Goal: Transaction & Acquisition: Purchase product/service

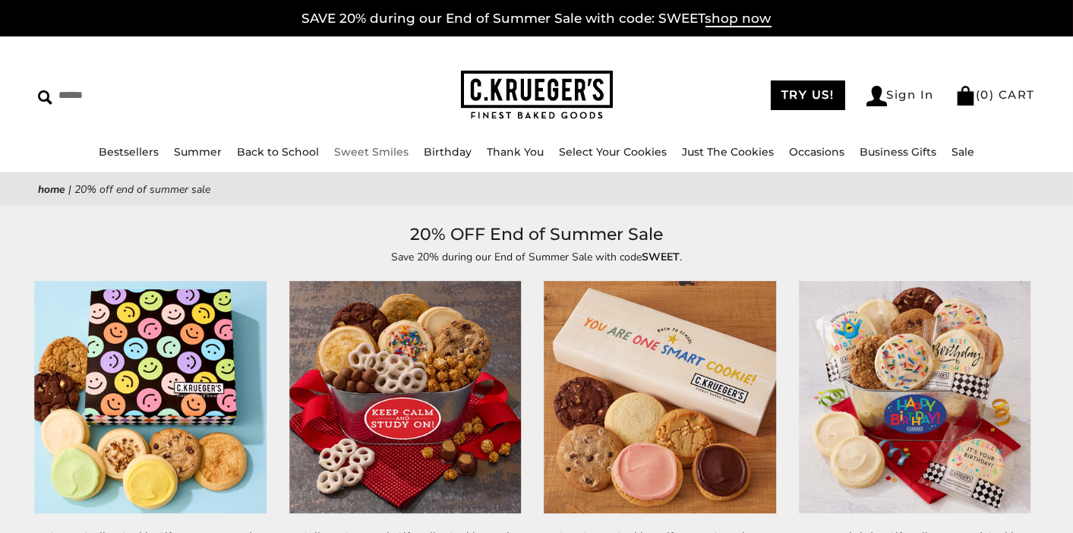
click at [537, 160] on li "Thank You ALL Thank You Gifts NEW! Box of Thanks Thanks For Being Awesome Thank…" at bounding box center [515, 151] width 57 height 17
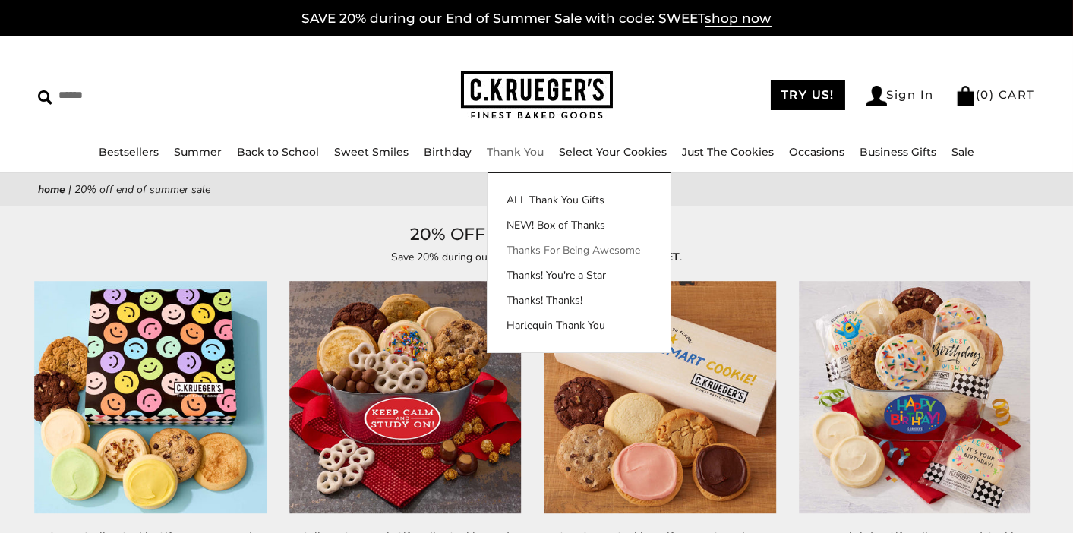
click at [538, 256] on link "Thanks For Being Awesome" at bounding box center [578, 250] width 183 height 16
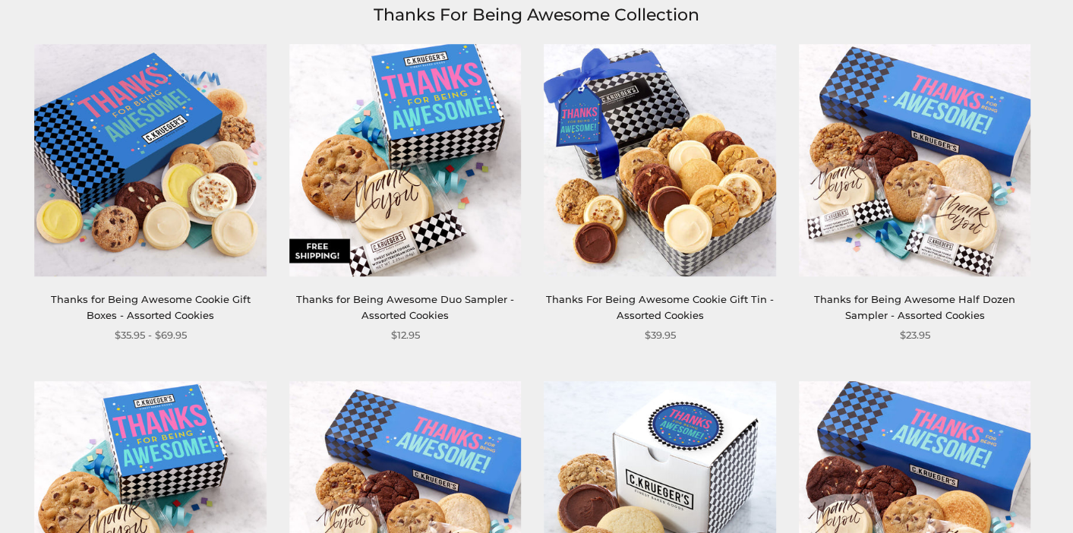
scroll to position [227, 0]
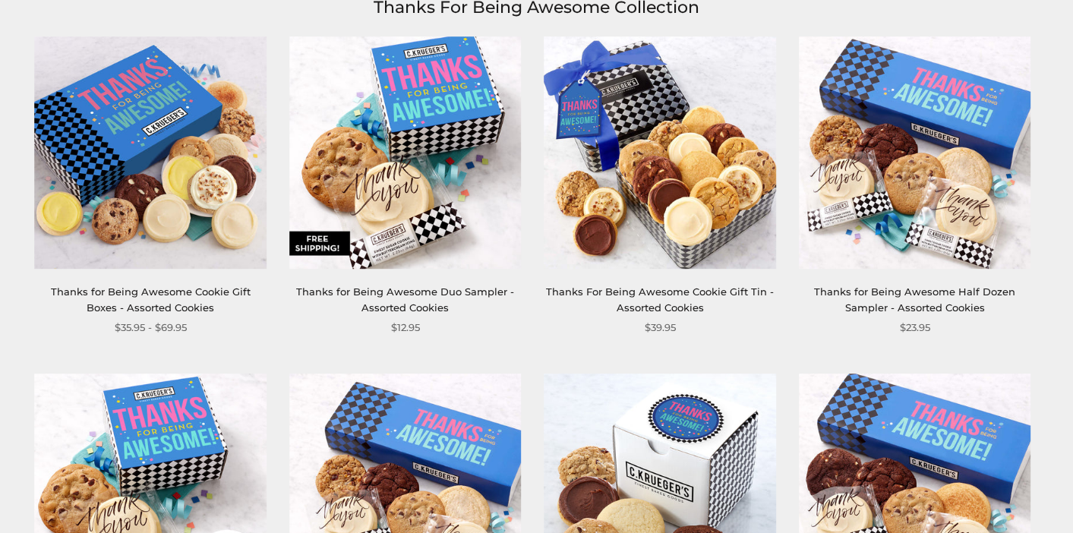
click at [404, 128] on img at bounding box center [405, 152] width 232 height 232
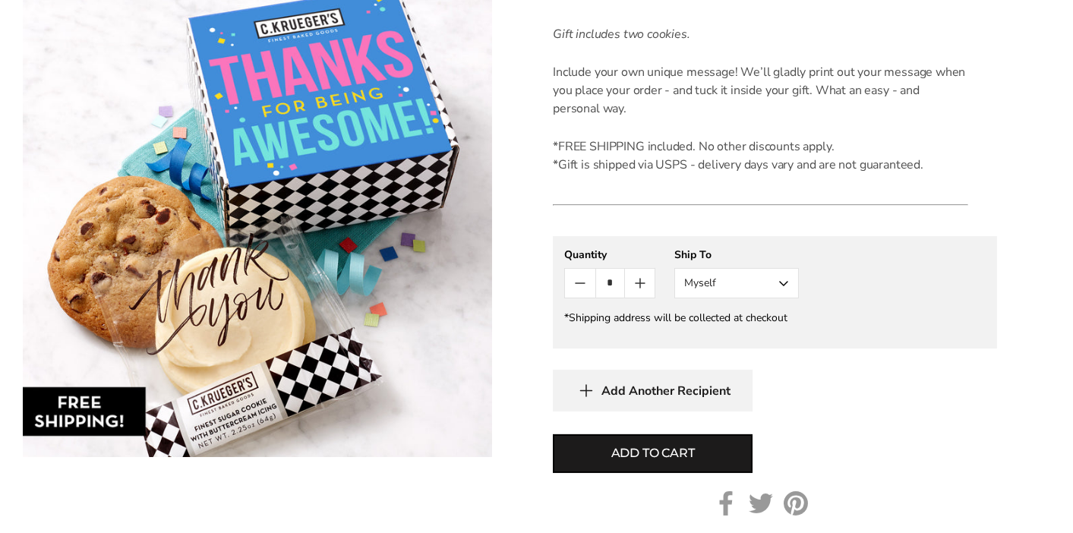
scroll to position [607, 0]
click at [640, 281] on icon "Count plus" at bounding box center [640, 282] width 0 height 9
click at [640, 282] on icon "Count plus" at bounding box center [640, 282] width 0 height 9
click at [638, 283] on icon "Count plus" at bounding box center [640, 282] width 18 height 18
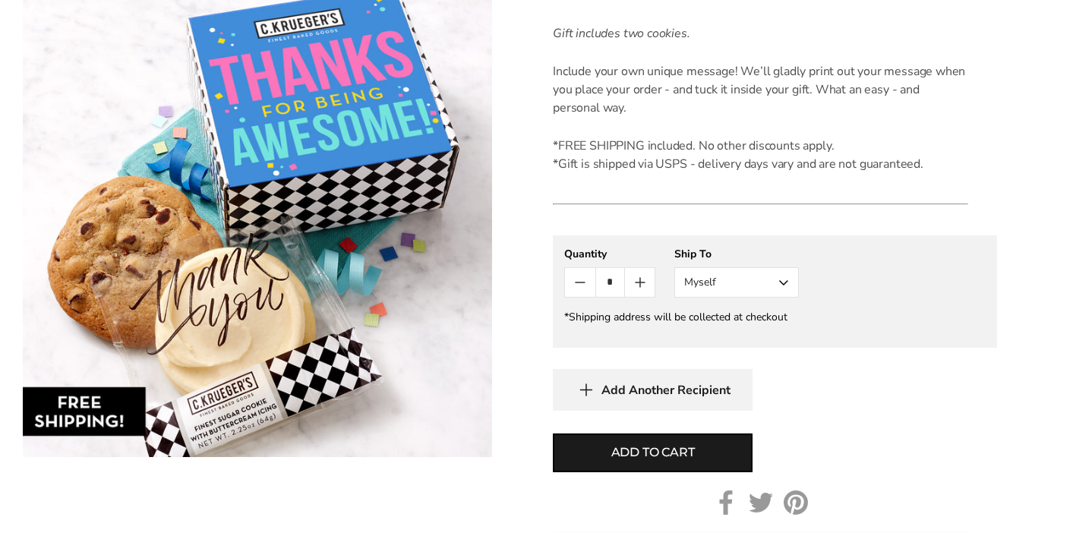
click at [638, 283] on icon "Count plus" at bounding box center [640, 282] width 18 height 18
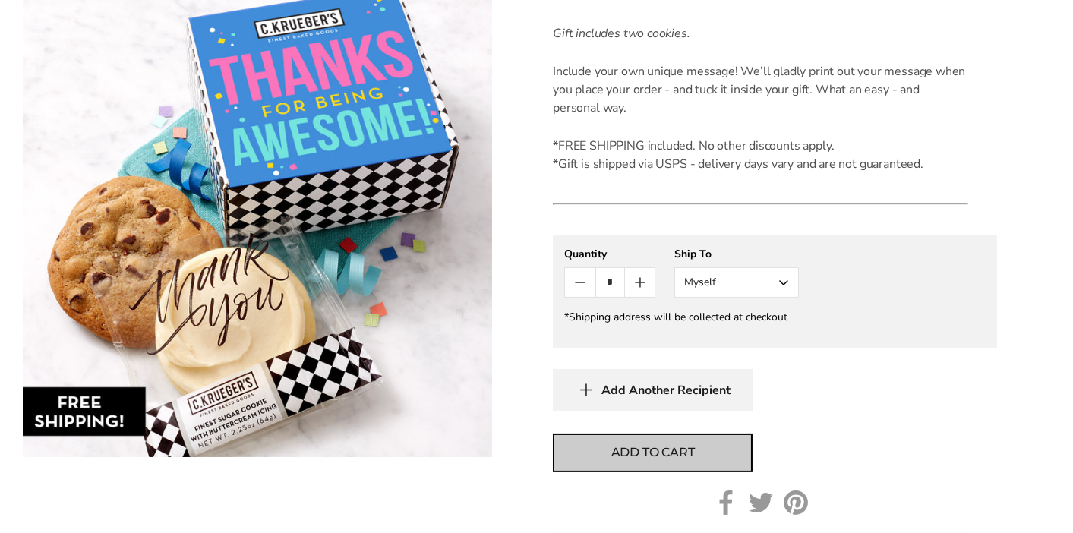
click at [682, 443] on span "Add to cart" at bounding box center [653, 452] width 84 height 18
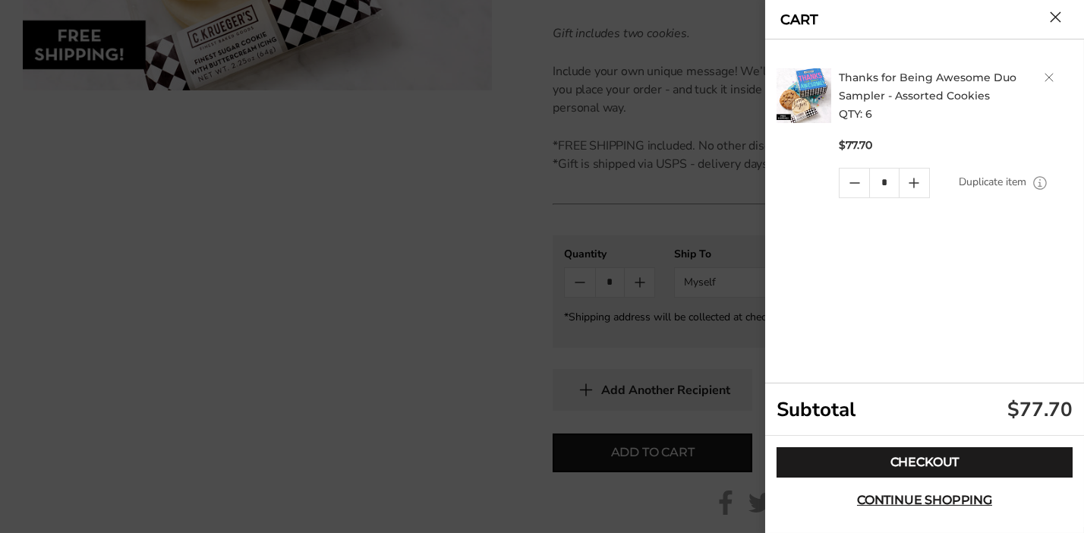
click at [238, 102] on div at bounding box center [542, 266] width 1084 height 533
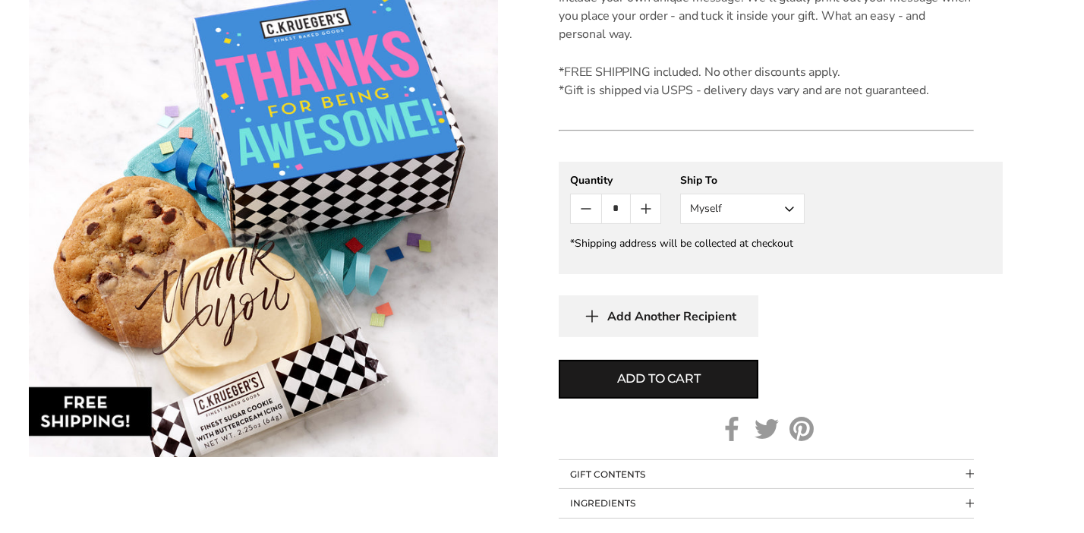
scroll to position [834, 0]
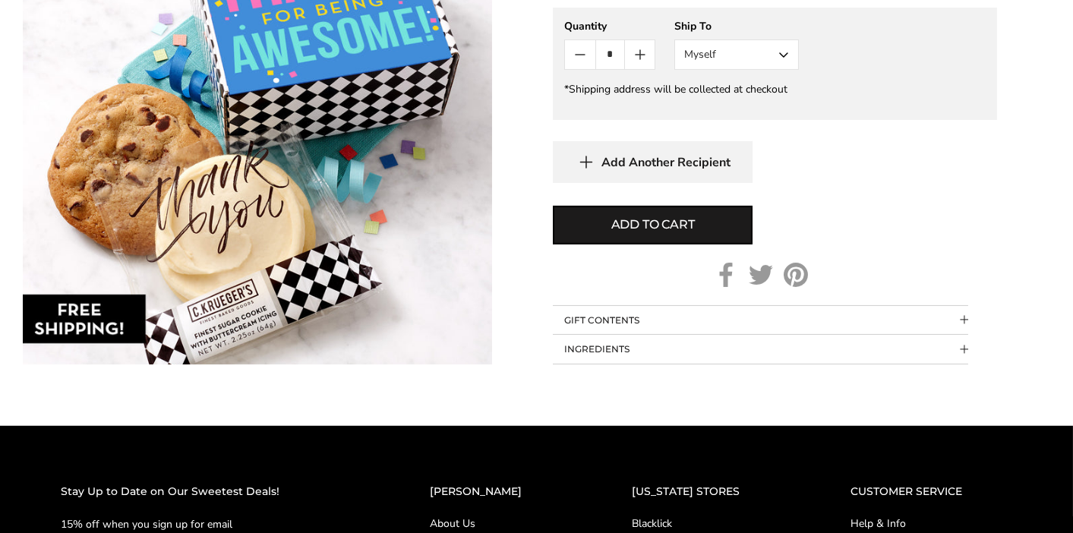
click at [635, 55] on icon "Count plus" at bounding box center [640, 55] width 18 height 18
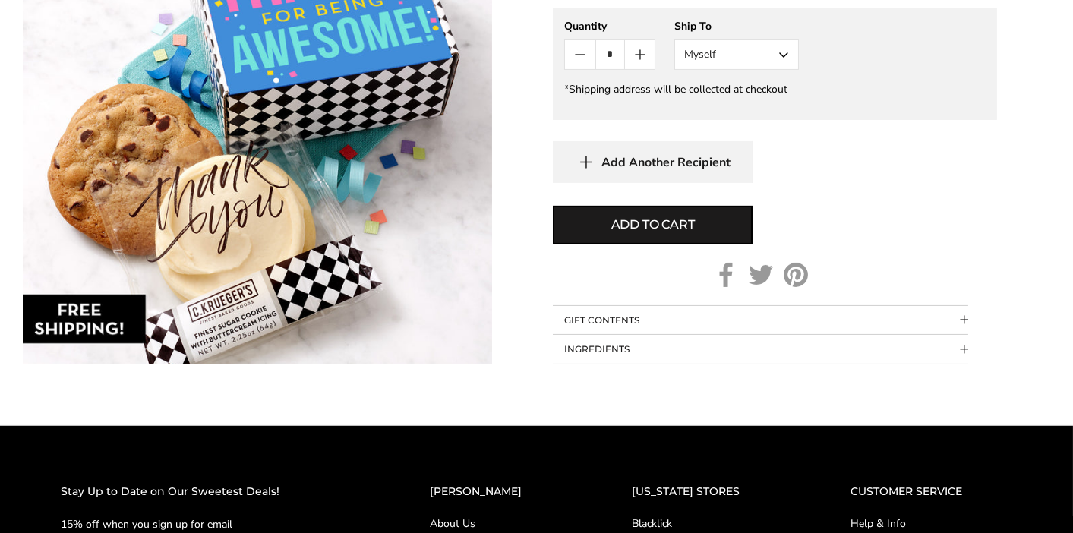
click at [635, 55] on icon "Count plus" at bounding box center [640, 55] width 18 height 18
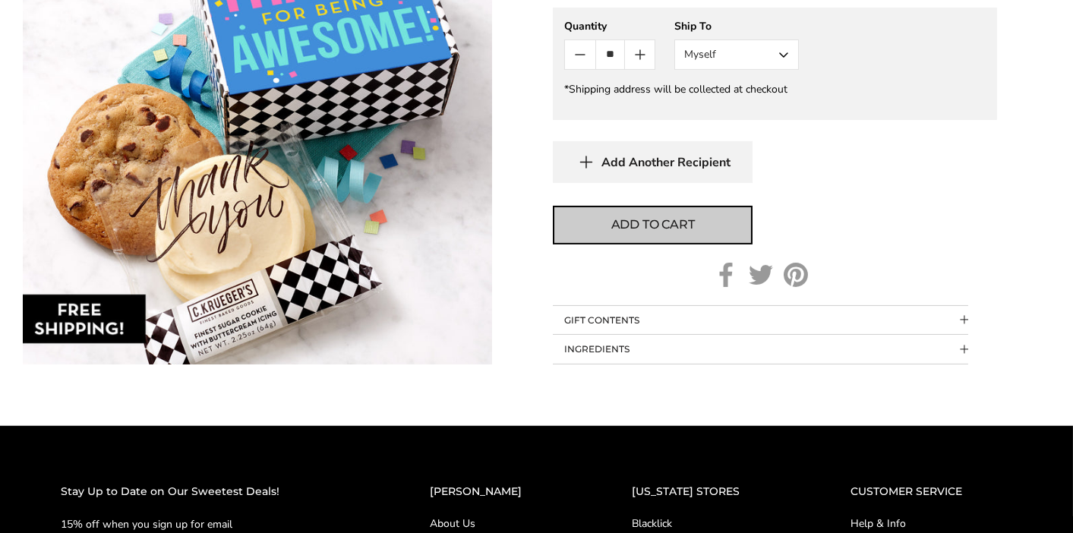
click at [692, 223] on span "Add to cart" at bounding box center [653, 225] width 84 height 18
type input "*"
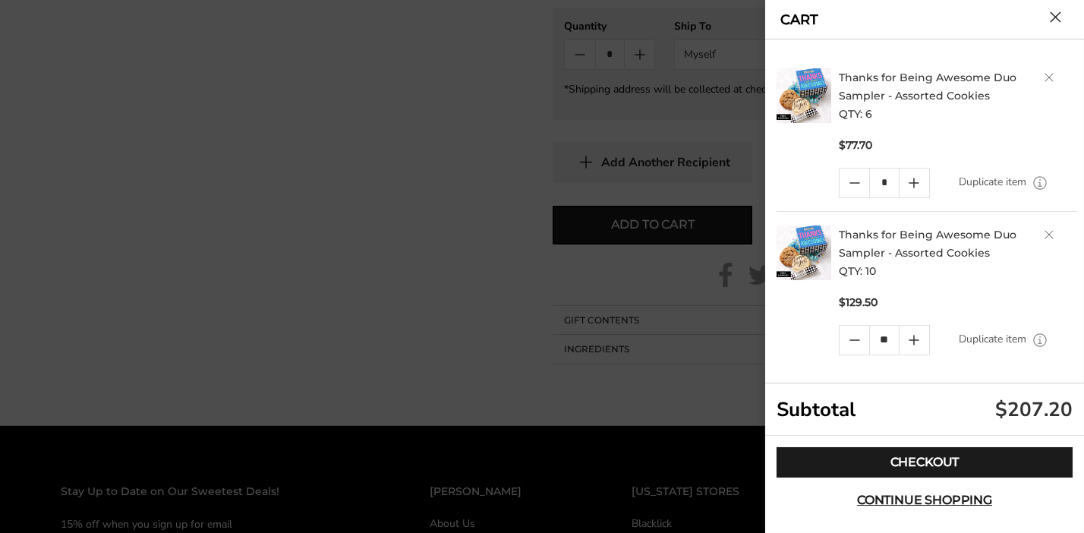
click at [1048, 76] on link "Delete product" at bounding box center [1049, 77] width 9 height 9
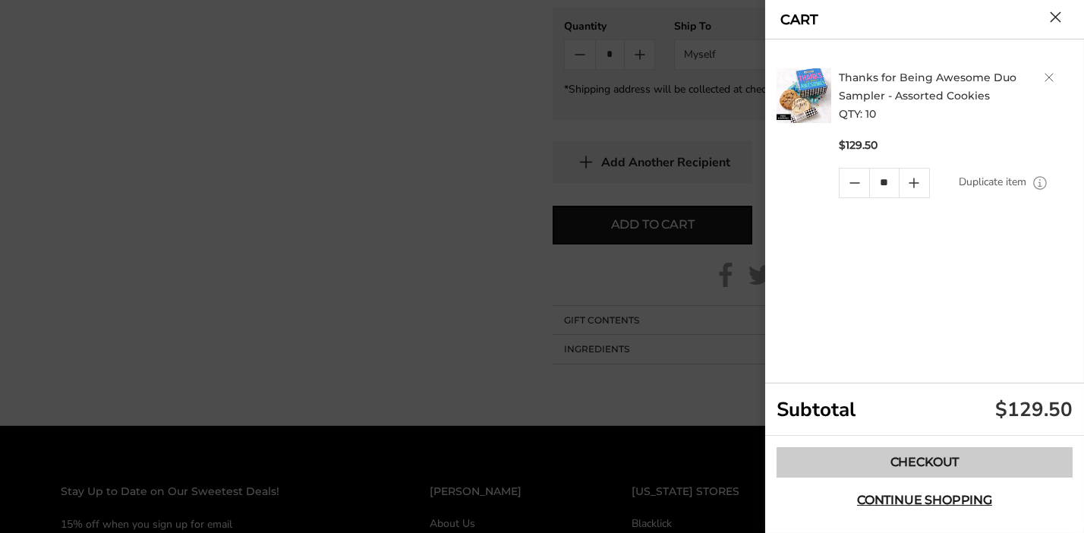
click at [915, 461] on link "Checkout" at bounding box center [925, 462] width 296 height 30
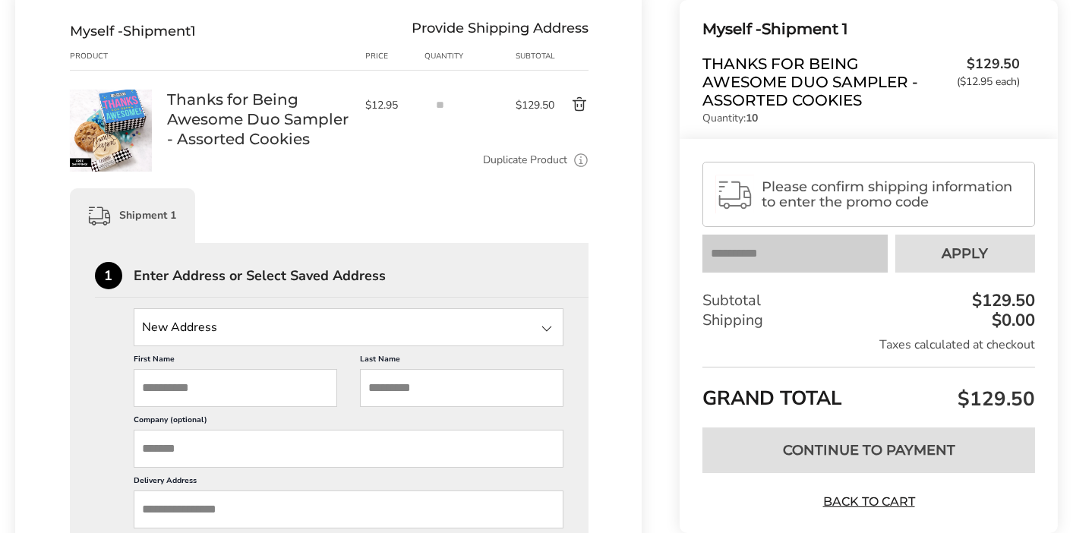
scroll to position [227, 0]
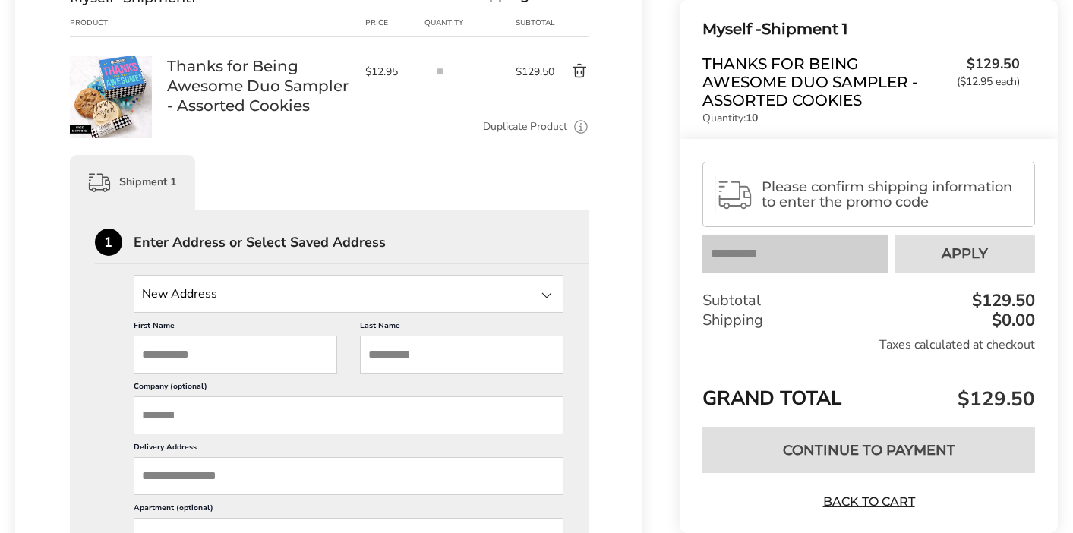
click at [825, 200] on span "Please confirm shipping information to enter the promo code" at bounding box center [891, 194] width 260 height 30
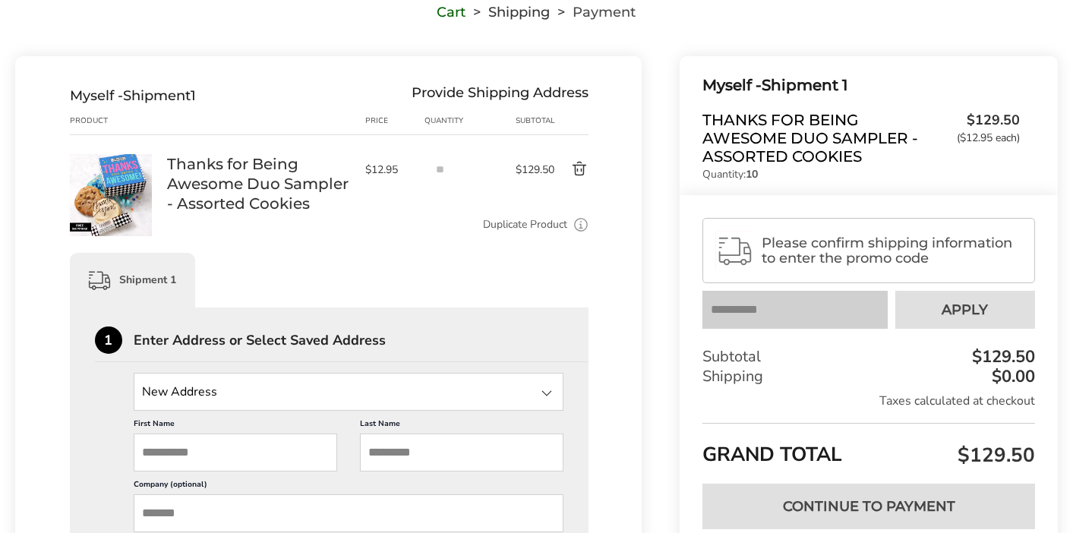
scroll to position [0, 0]
